Goal: Information Seeking & Learning: Check status

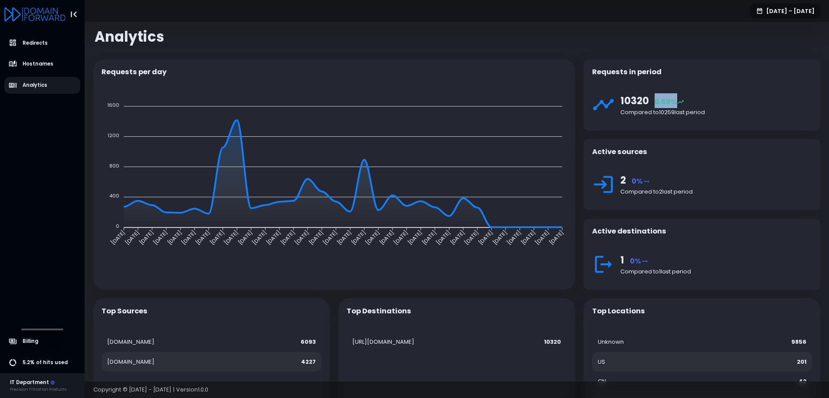
drag, startPoint x: 656, startPoint y: 101, endPoint x: 687, endPoint y: 107, distance: 32.2
click at [687, 107] on div "10320 0.59%" at bounding box center [716, 100] width 192 height 15
click at [668, 117] on div "10320 0.59% Compared to 10259 last period" at bounding box center [702, 107] width 220 height 29
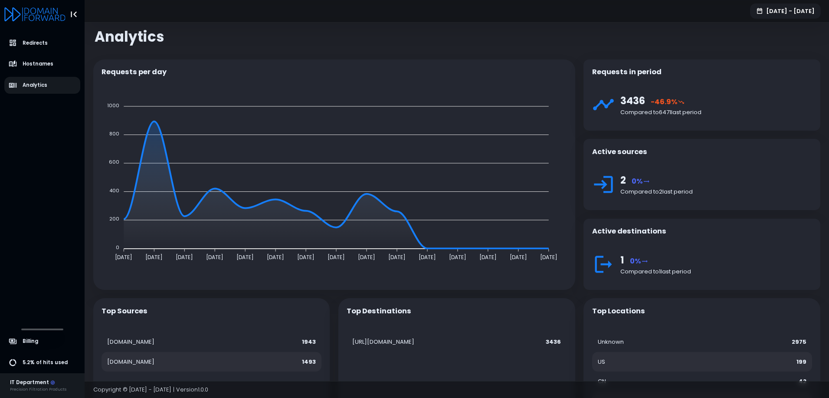
drag, startPoint x: 787, startPoint y: 10, endPoint x: 785, endPoint y: 14, distance: 4.5
click at [787, 10] on button "[DATE] - [DATE]" at bounding box center [785, 10] width 71 height 15
select select "*"
select select "****"
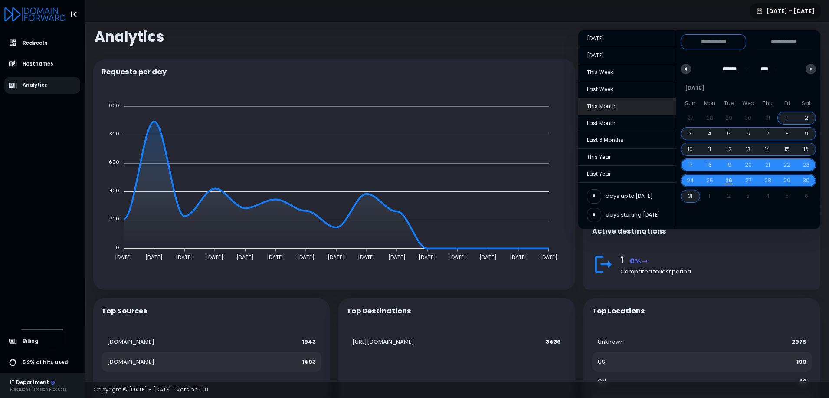
click at [630, 105] on span "This Month" at bounding box center [627, 106] width 98 height 16
type input "**********"
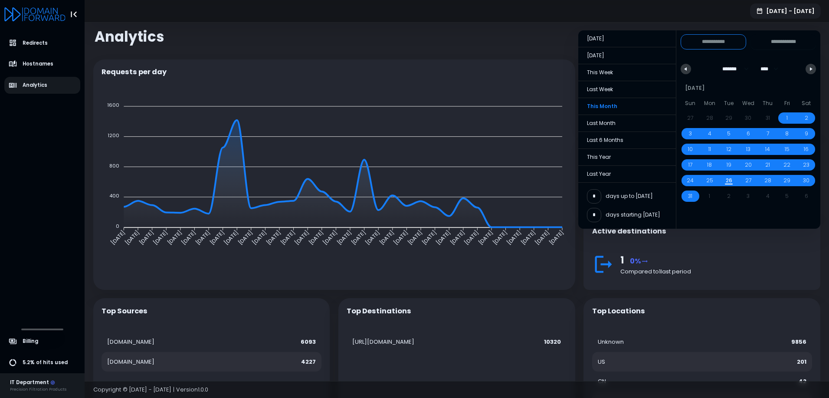
click at [750, 14] on button "[DATE] - [DATE]" at bounding box center [785, 10] width 71 height 15
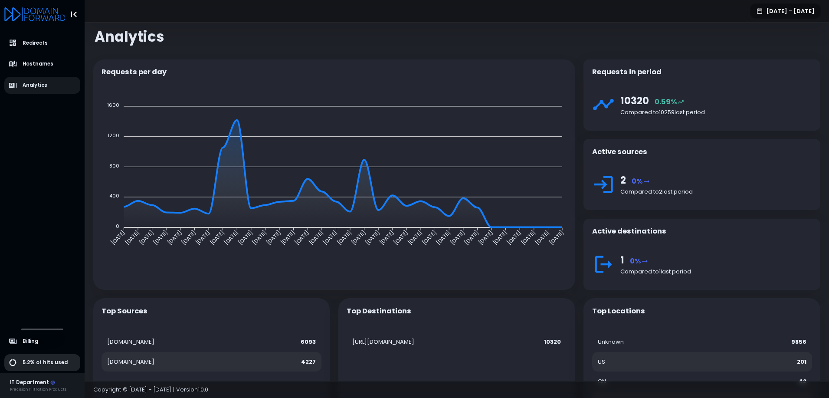
click at [41, 354] on link "5.2% of hits used" at bounding box center [42, 362] width 76 height 17
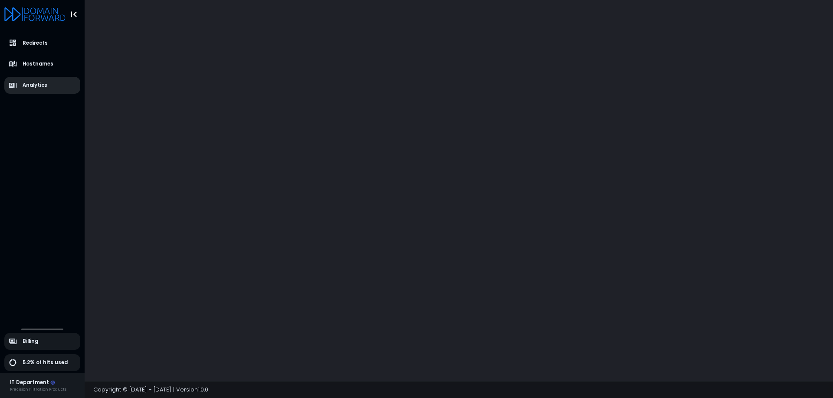
click at [40, 92] on link "Analytics" at bounding box center [42, 85] width 76 height 17
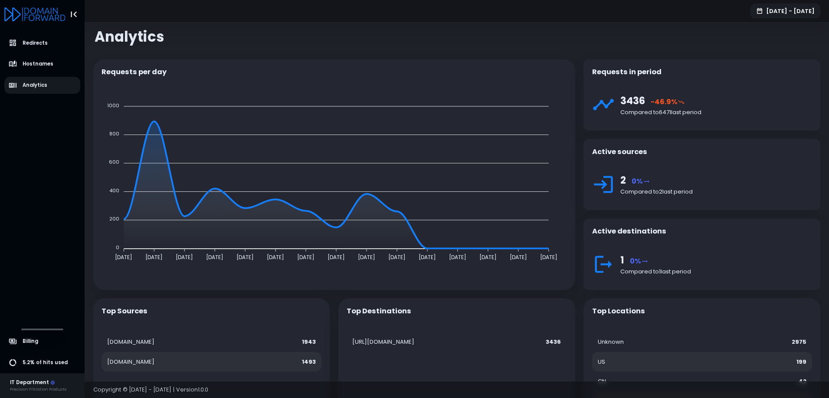
click at [758, 11] on button "Aug 17th 25 - Aug 30th 25" at bounding box center [785, 10] width 71 height 15
select select "*"
select select "****"
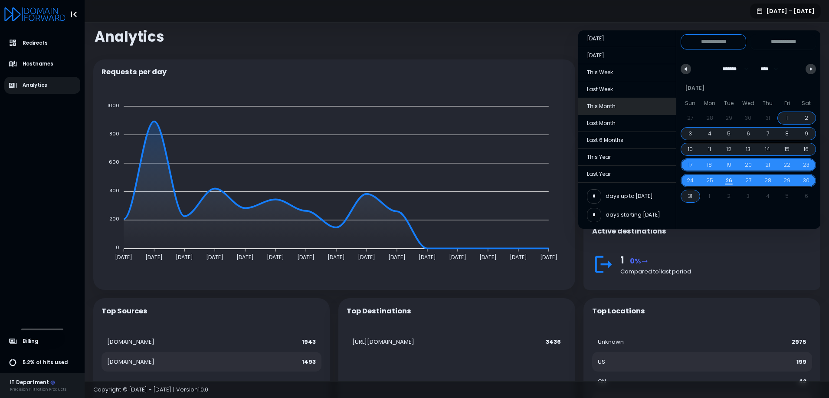
click at [622, 113] on span "This Month" at bounding box center [627, 106] width 98 height 16
type input "**********"
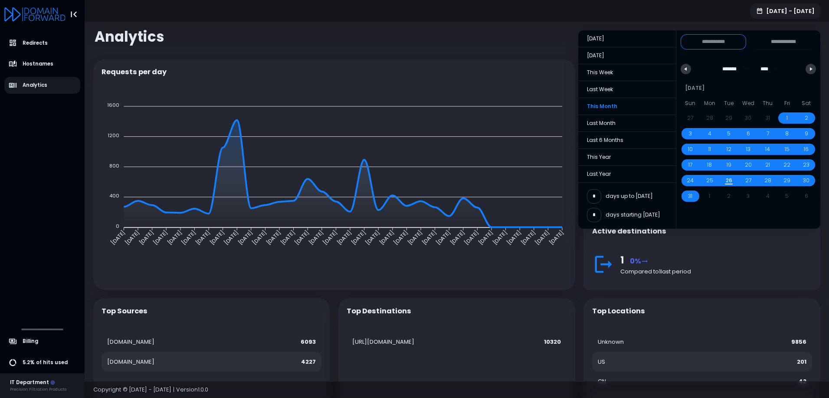
click at [792, 10] on button "[DATE] - [DATE]" at bounding box center [785, 10] width 71 height 15
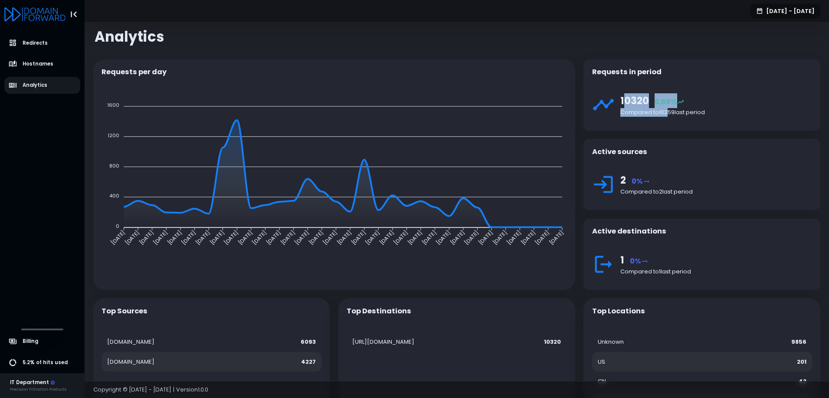
drag, startPoint x: 623, startPoint y: 98, endPoint x: 667, endPoint y: 111, distance: 46.3
click at [667, 111] on div "10320 0.59% Compared to 10259 last period" at bounding box center [716, 104] width 192 height 23
click at [666, 115] on div "Compared to 10259 last period" at bounding box center [716, 112] width 192 height 9
click at [669, 102] on span "0.59%" at bounding box center [669, 102] width 29 height 10
